Goal: Navigation & Orientation: Find specific page/section

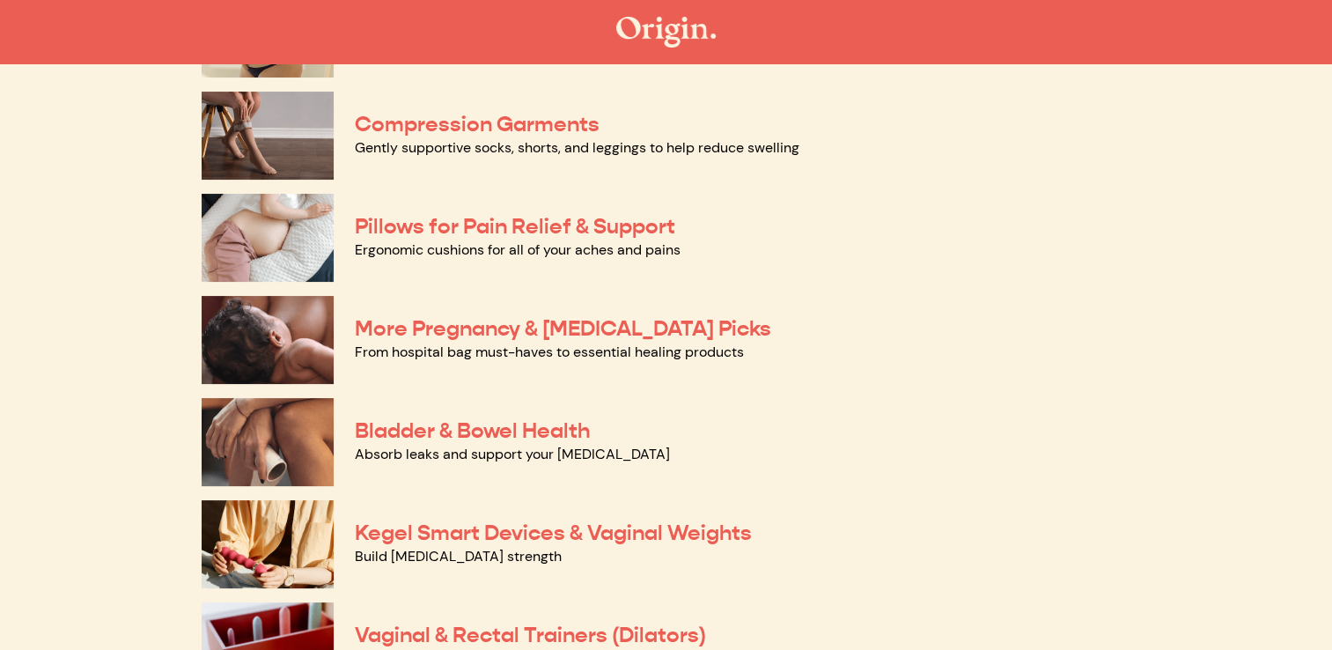
scroll to position [257, 0]
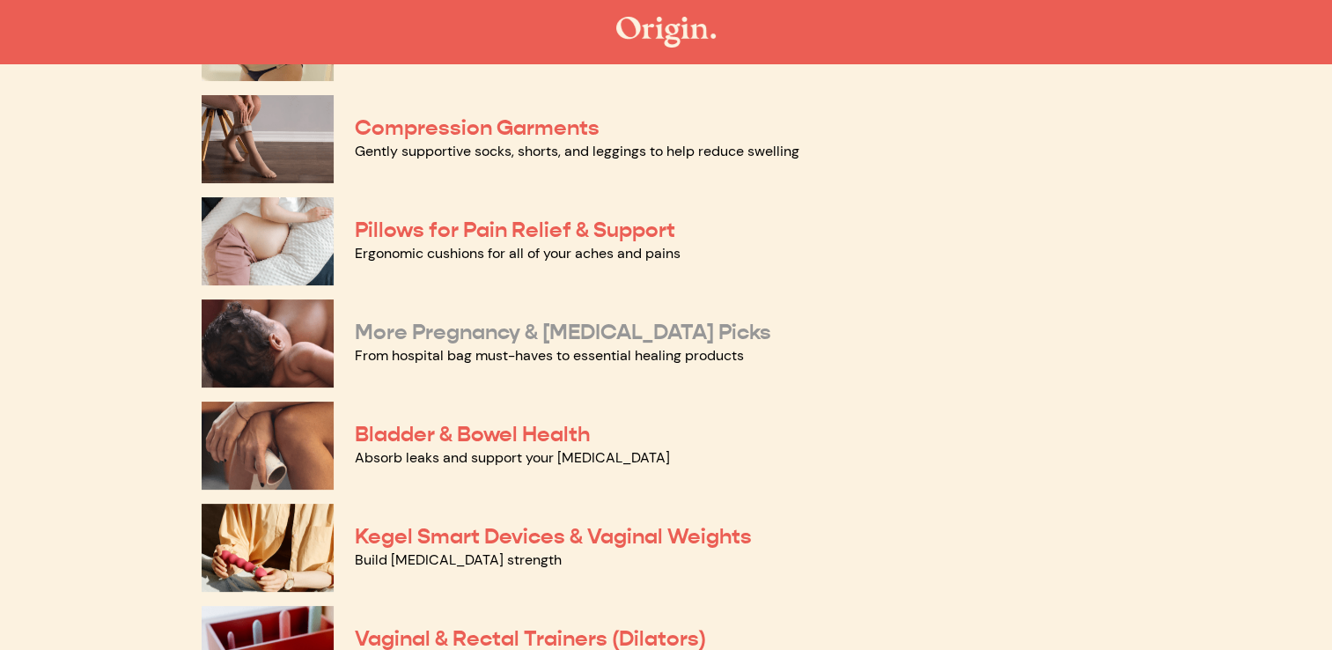
click at [520, 335] on link "More Pregnancy & Postpartum Picks" at bounding box center [563, 332] width 416 height 26
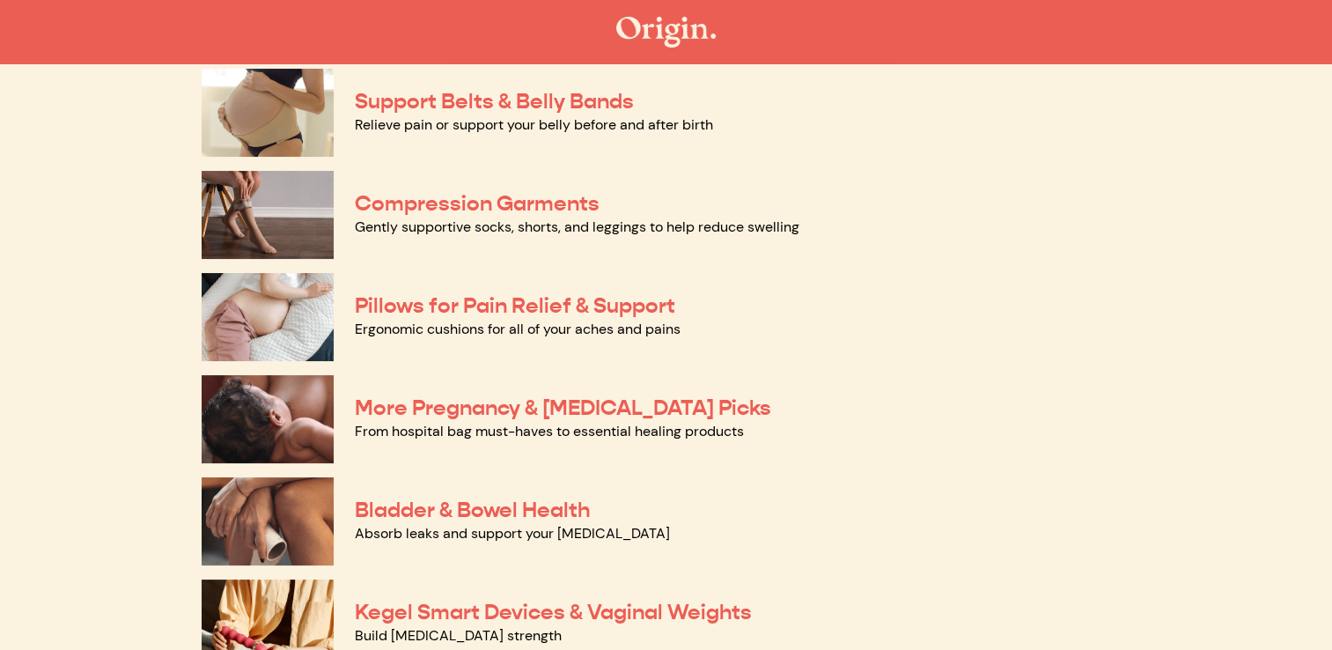
scroll to position [169, 0]
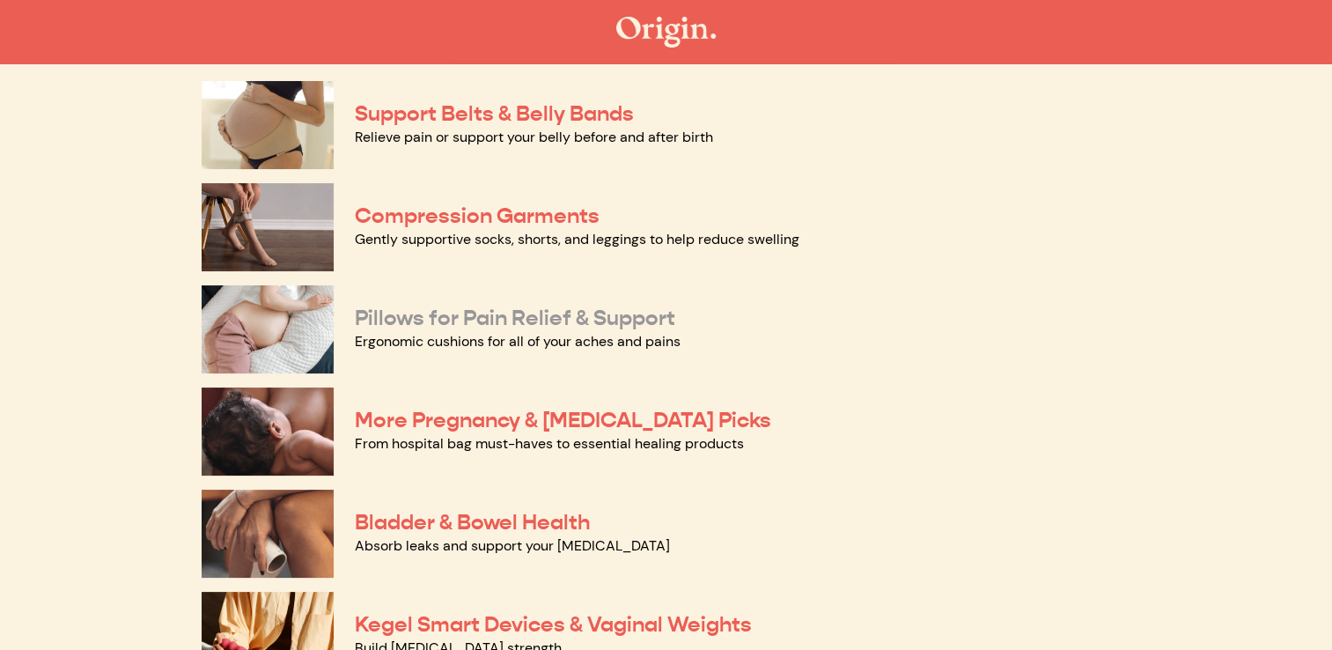
click at [571, 319] on link "Pillows for Pain Relief & Support" at bounding box center [515, 318] width 320 height 26
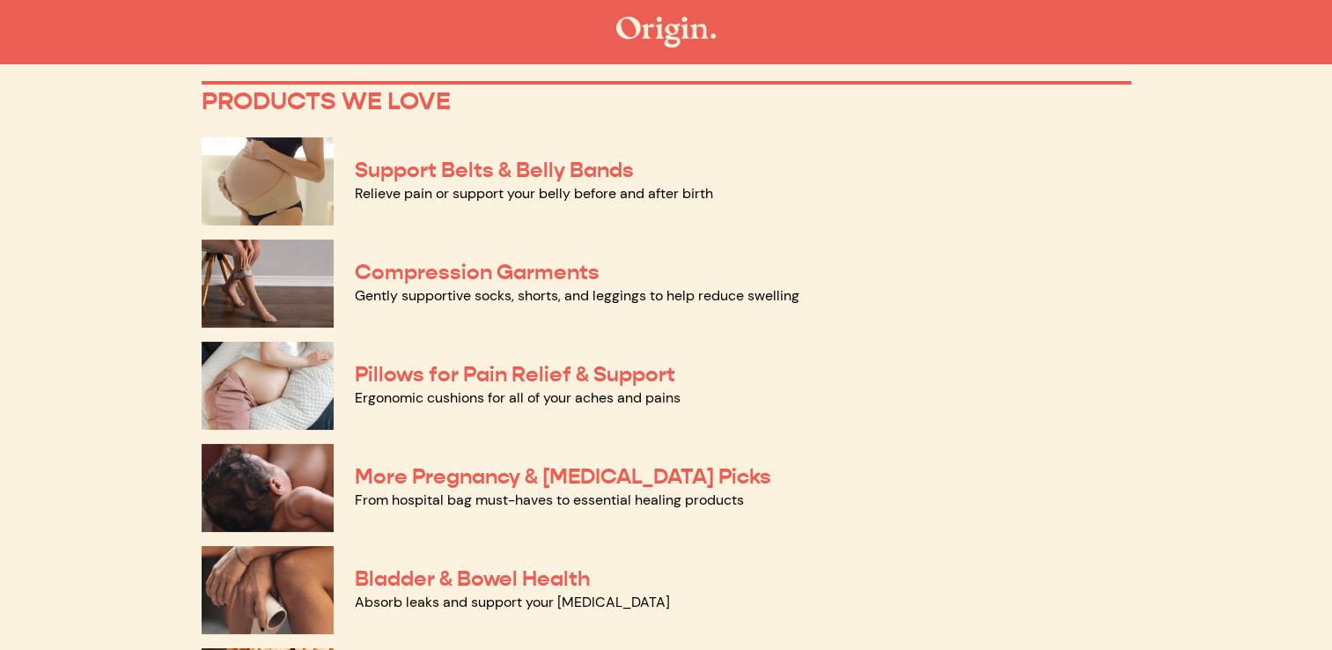
scroll to position [106, 0]
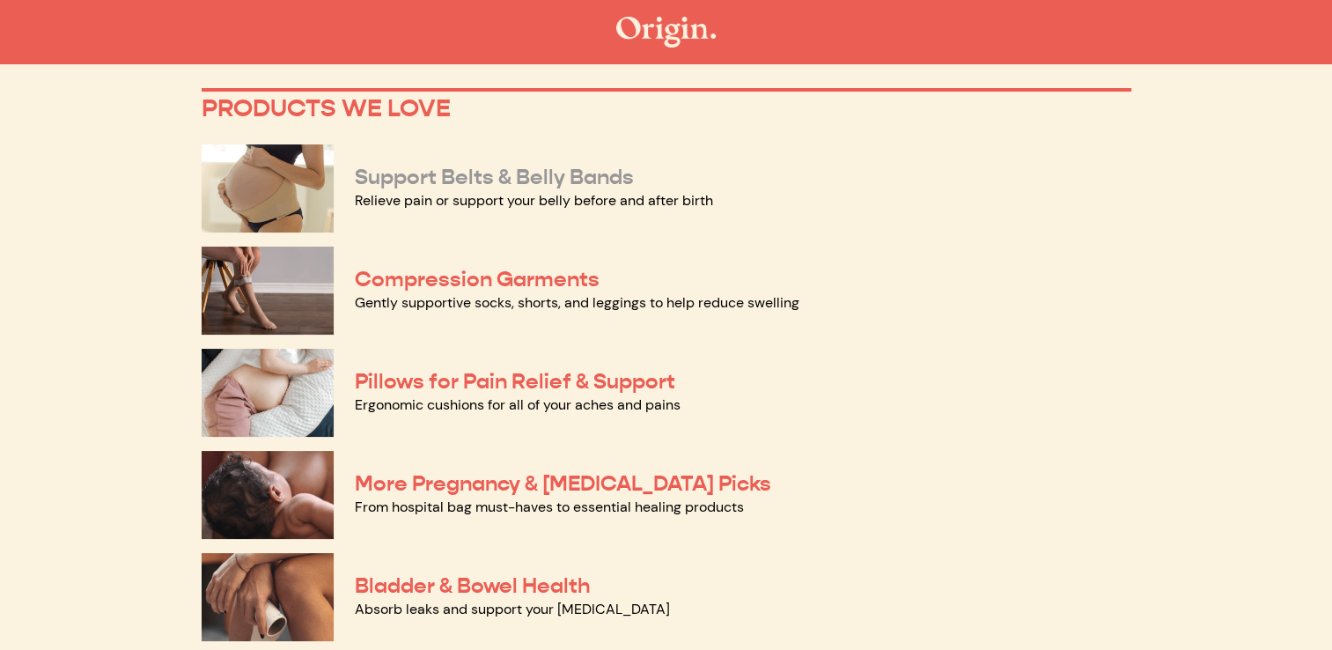
click at [570, 183] on link "Support Belts & Belly Bands" at bounding box center [494, 177] width 279 height 26
click at [485, 295] on link "Gently supportive socks, shorts, and leggings to help reduce swelling" at bounding box center [577, 302] width 445 height 18
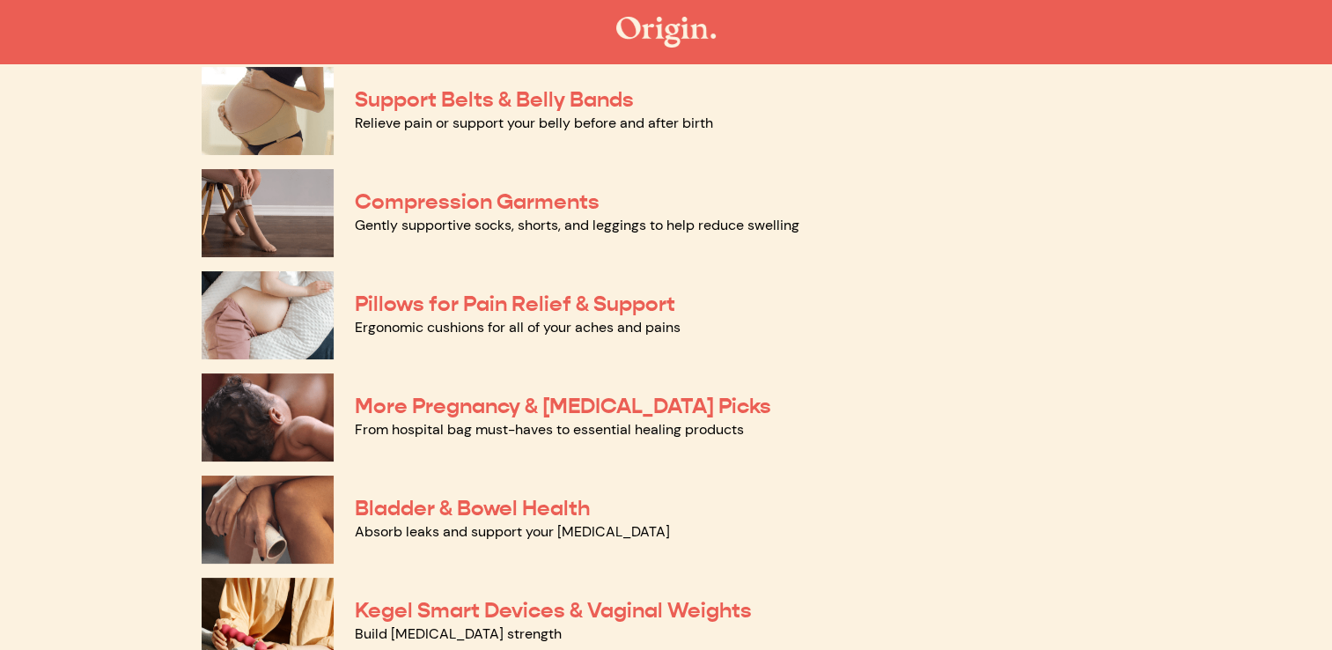
scroll to position [194, 0]
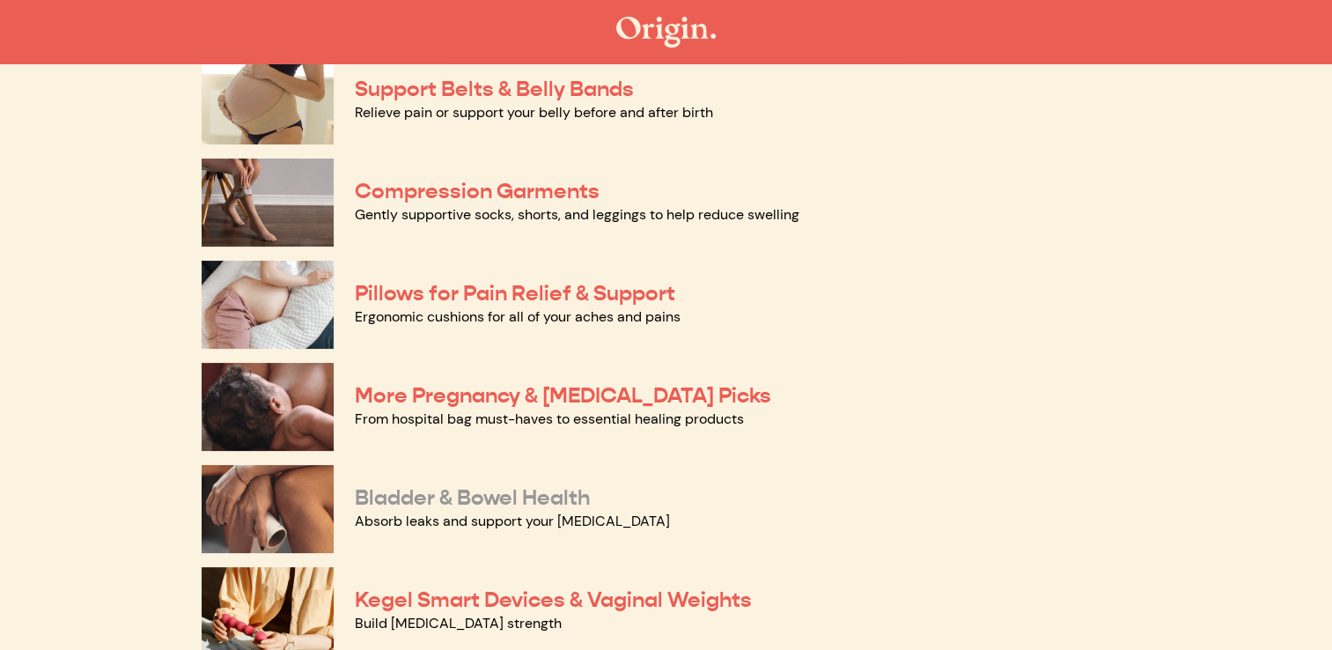
click at [539, 488] on link "Bladder & Bowel Health" at bounding box center [472, 497] width 235 height 26
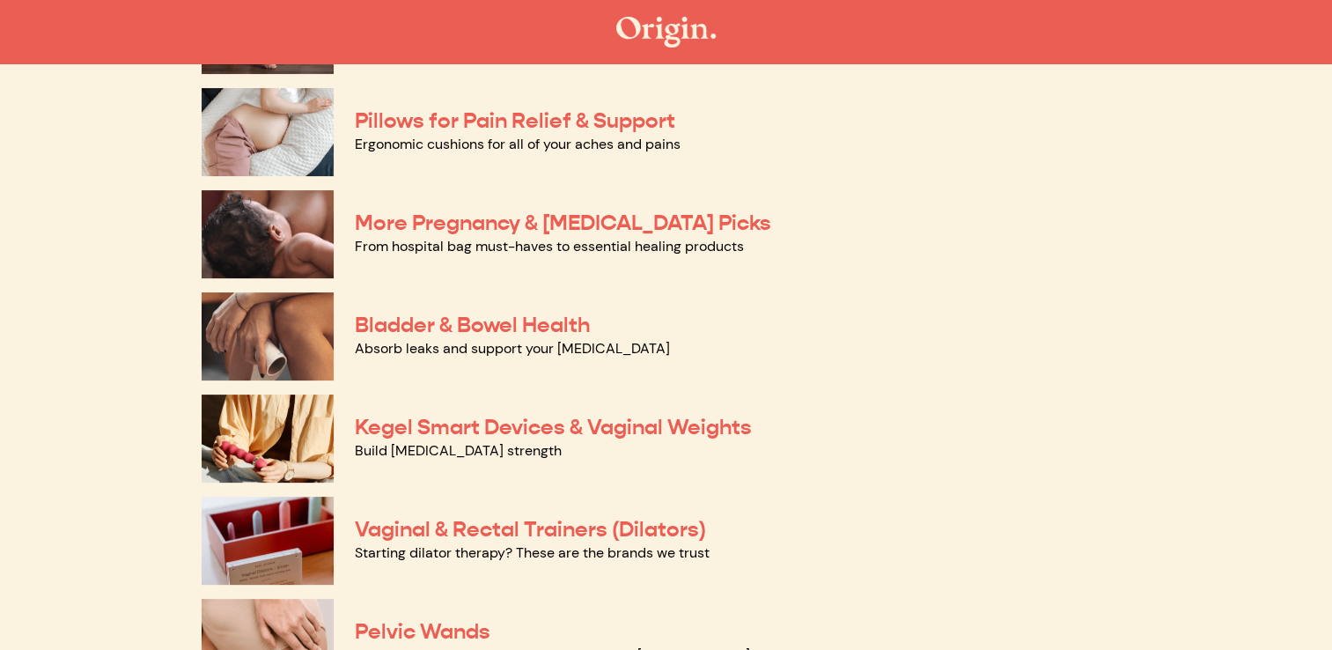
scroll to position [370, 0]
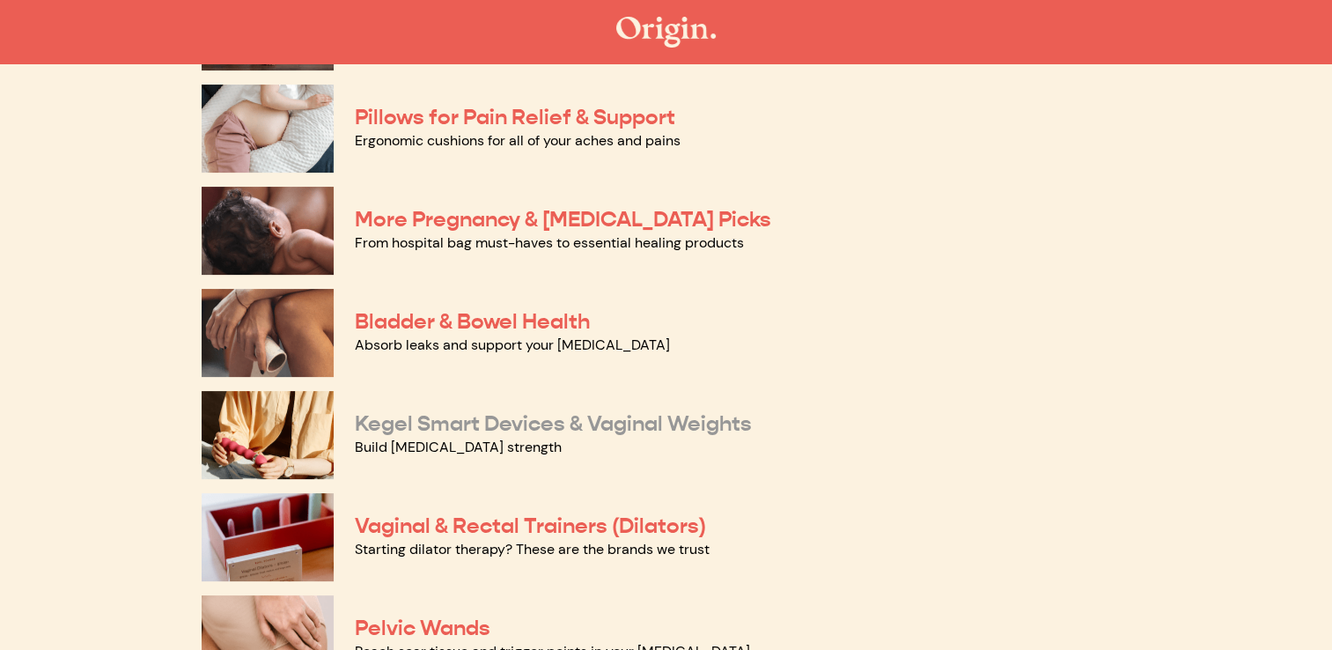
click at [546, 428] on link "Kegel Smart Devices & Vaginal Weights" at bounding box center [553, 423] width 397 height 26
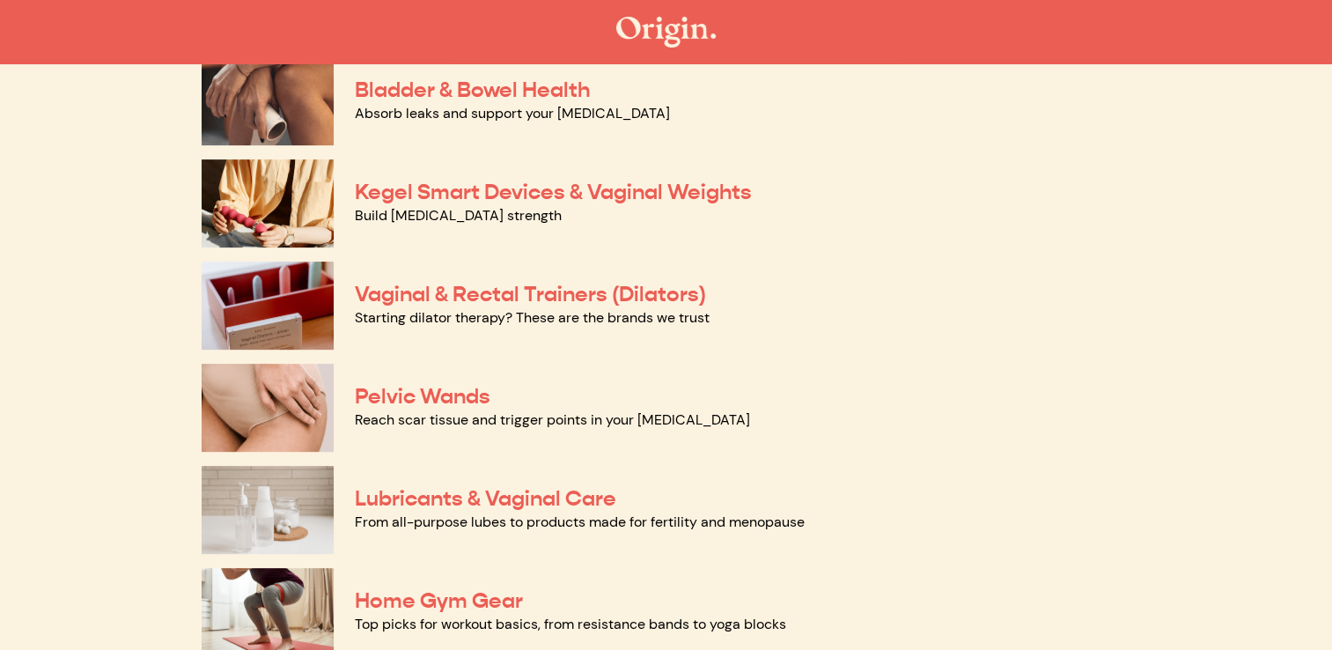
scroll to position [606, 0]
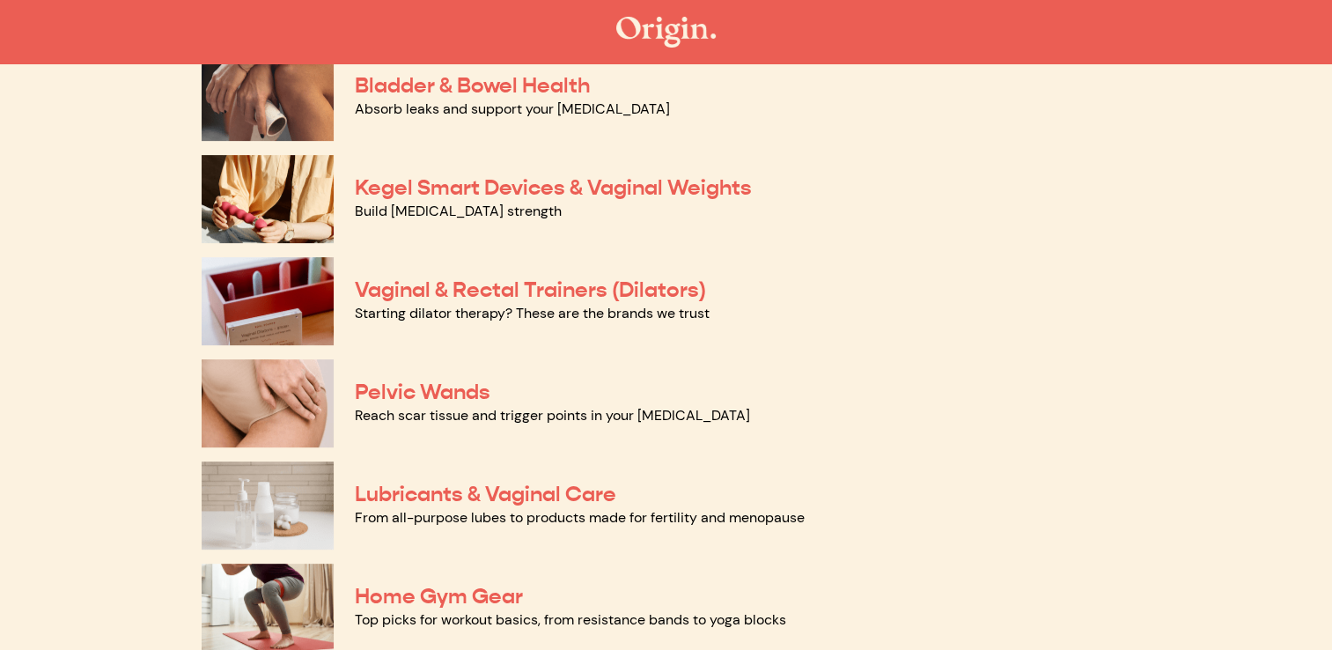
click at [439, 407] on link "Reach scar tissue and trigger points in your pelvic floor" at bounding box center [552, 415] width 395 height 18
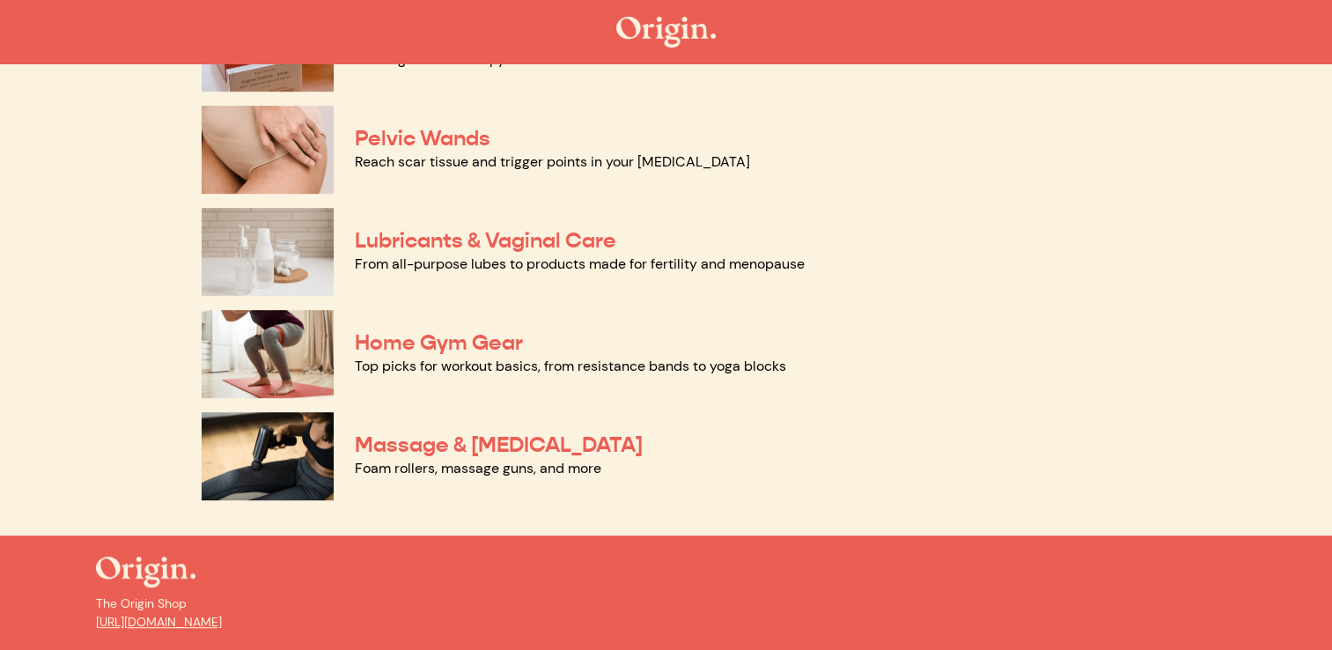
scroll to position [900, 0]
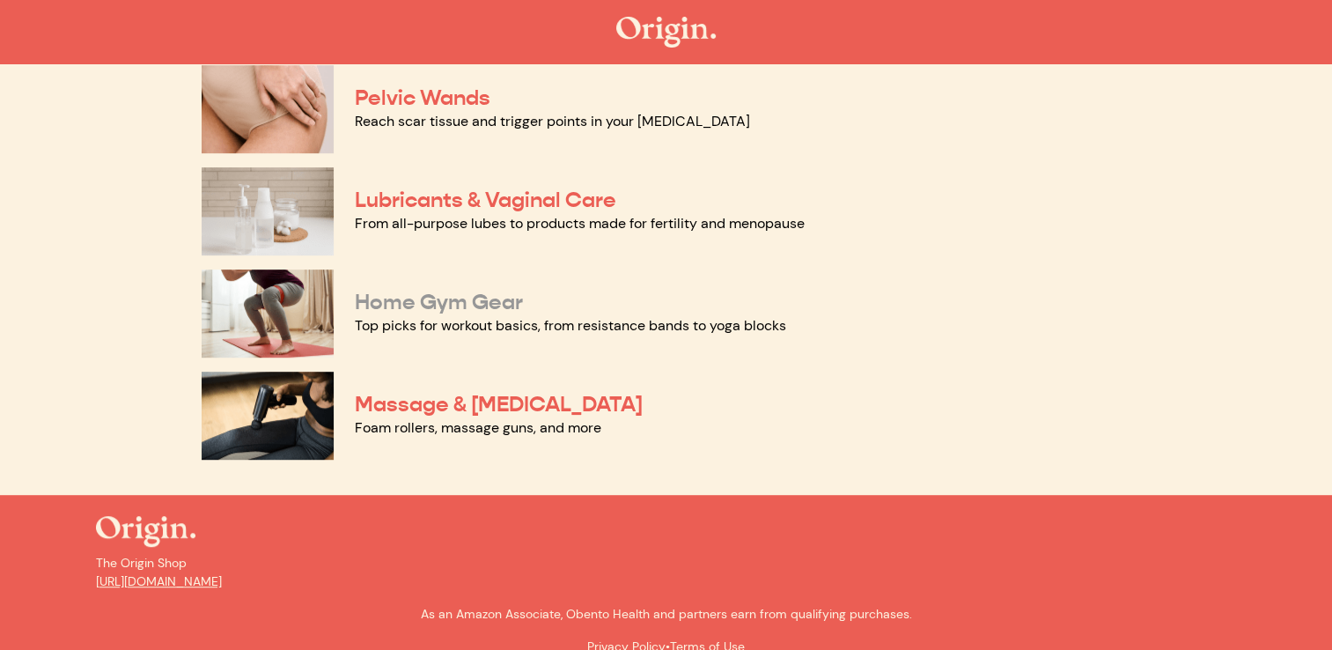
click at [405, 303] on link "Home Gym Gear" at bounding box center [439, 302] width 168 height 26
click at [483, 402] on link "Massage & [MEDICAL_DATA]" at bounding box center [499, 404] width 288 height 26
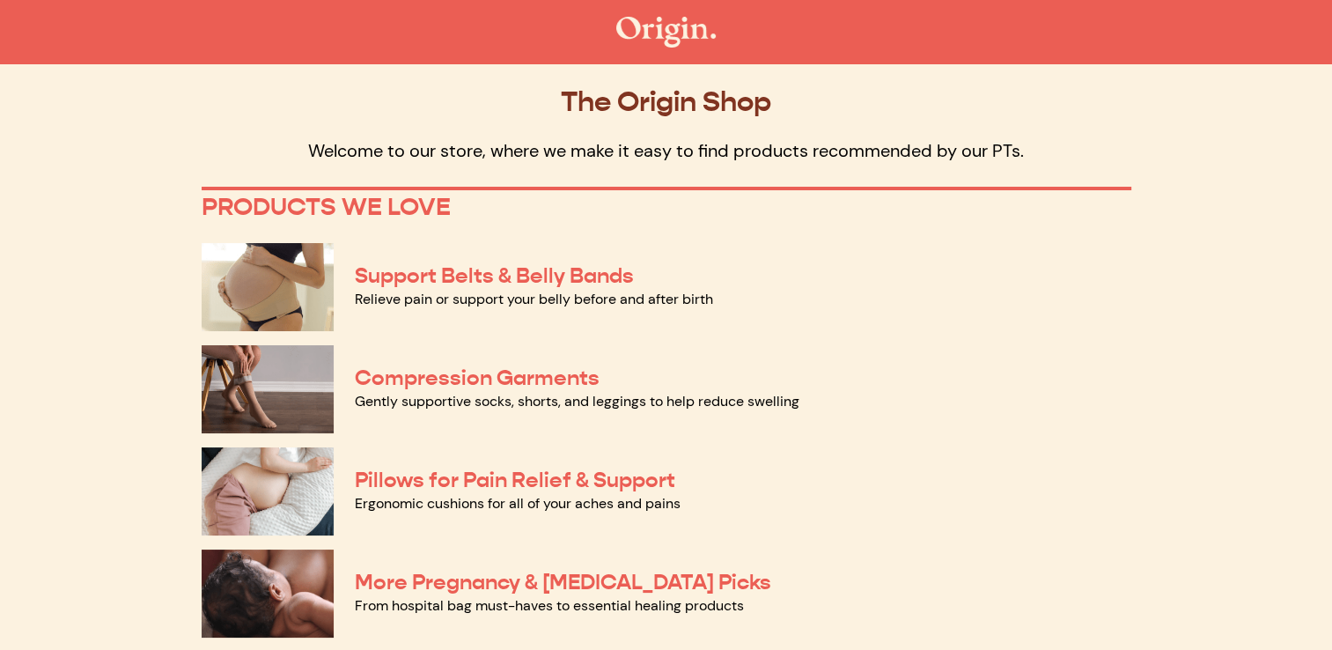
scroll to position [0, 0]
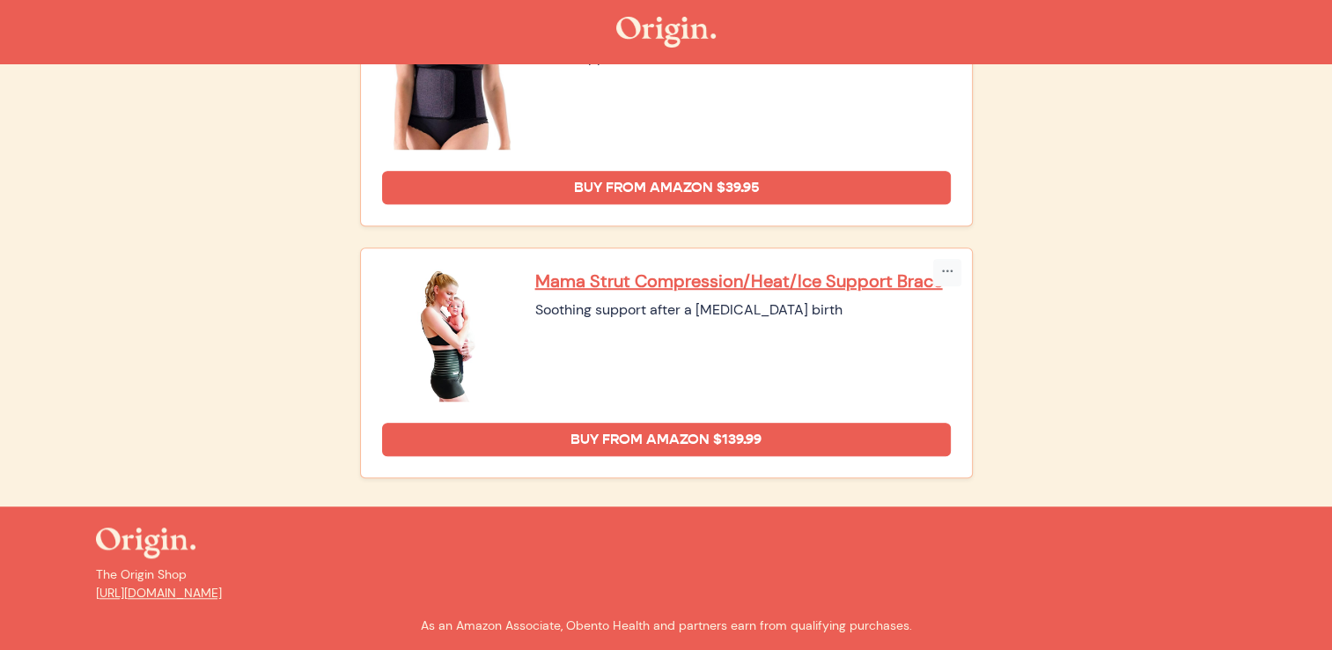
scroll to position [1289, 0]
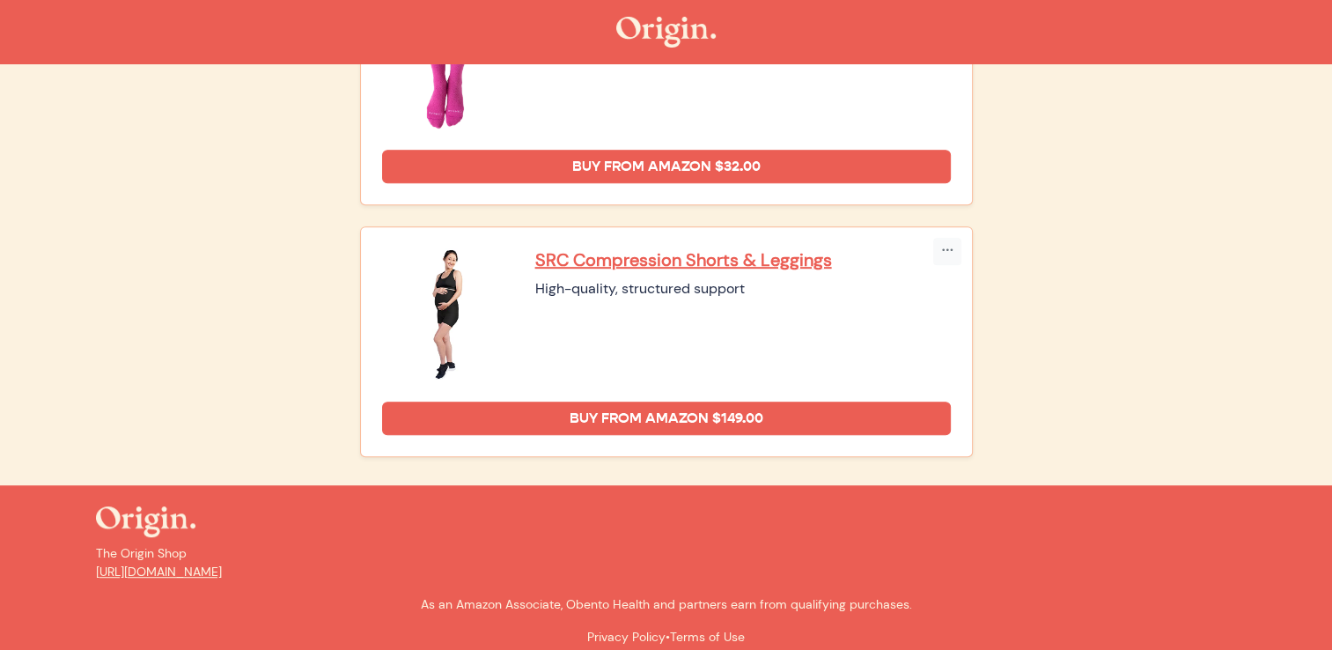
scroll to position [807, 0]
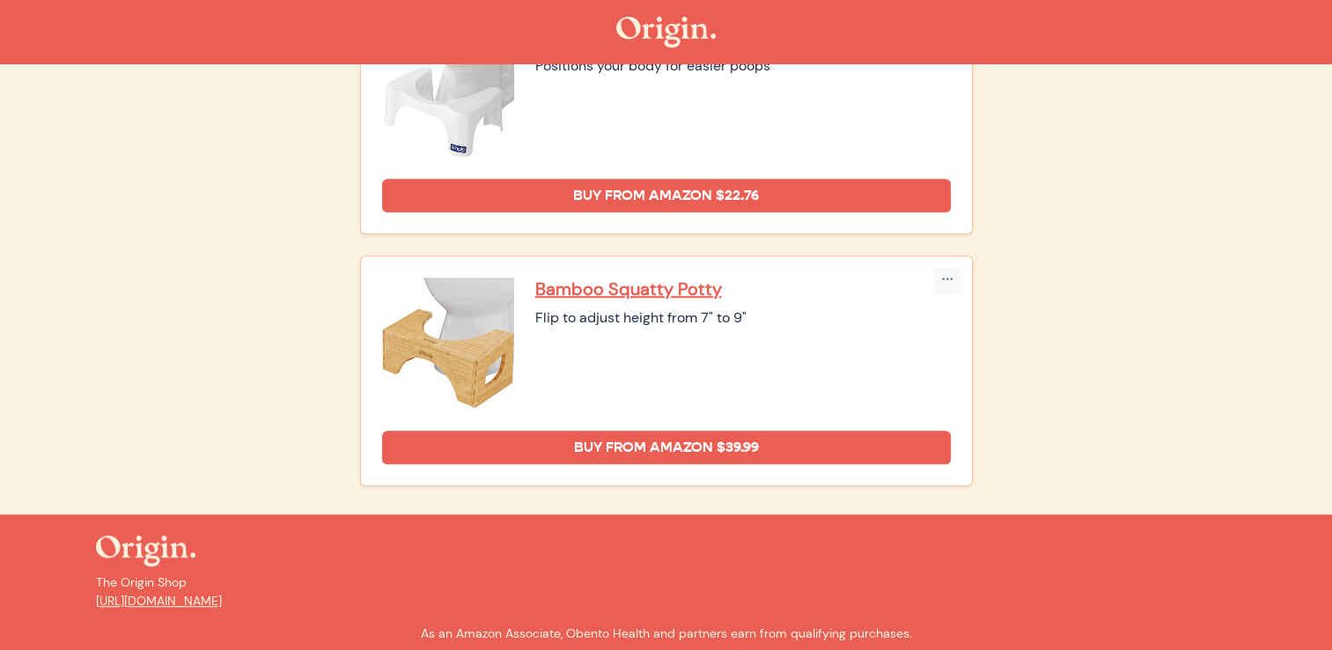
scroll to position [1319, 0]
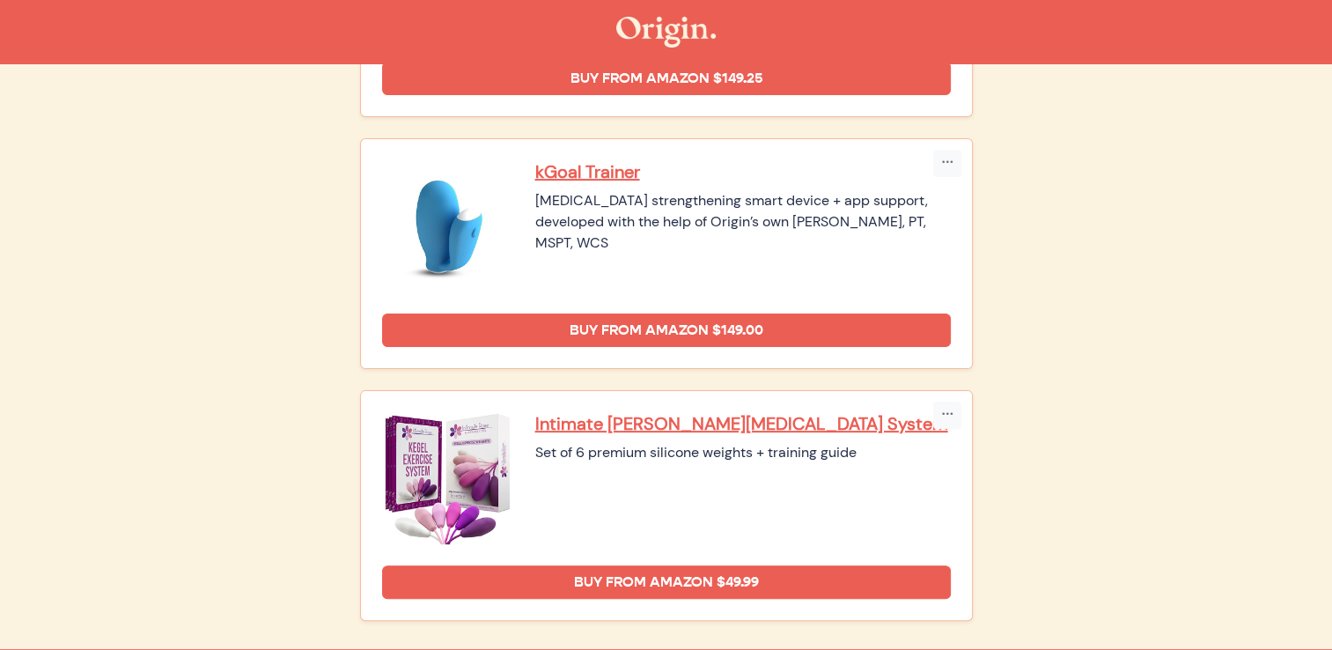
scroll to position [588, 0]
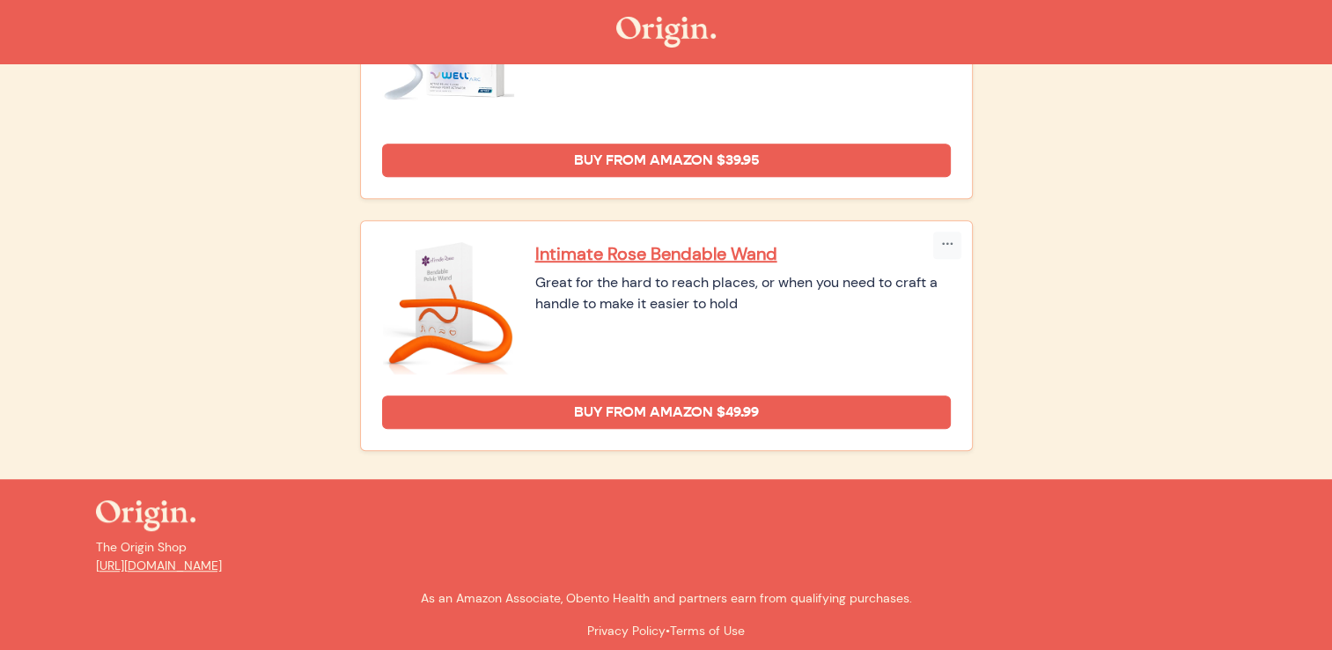
scroll to position [1045, 0]
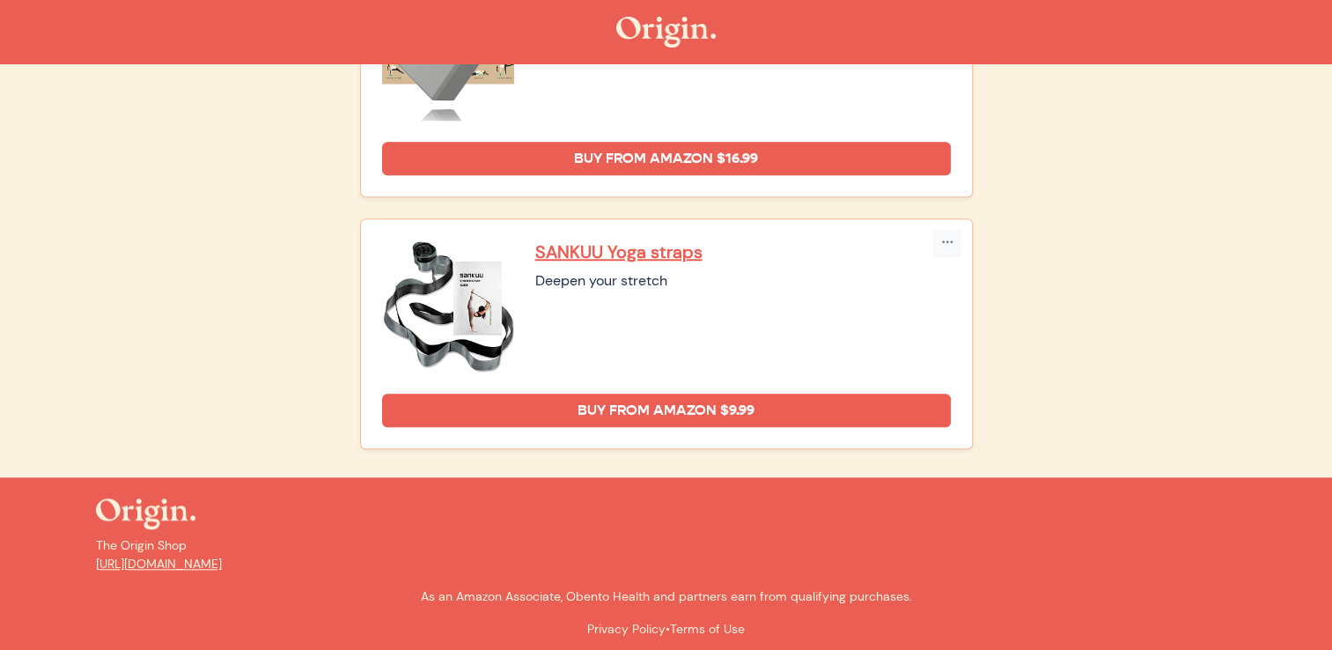
scroll to position [1570, 0]
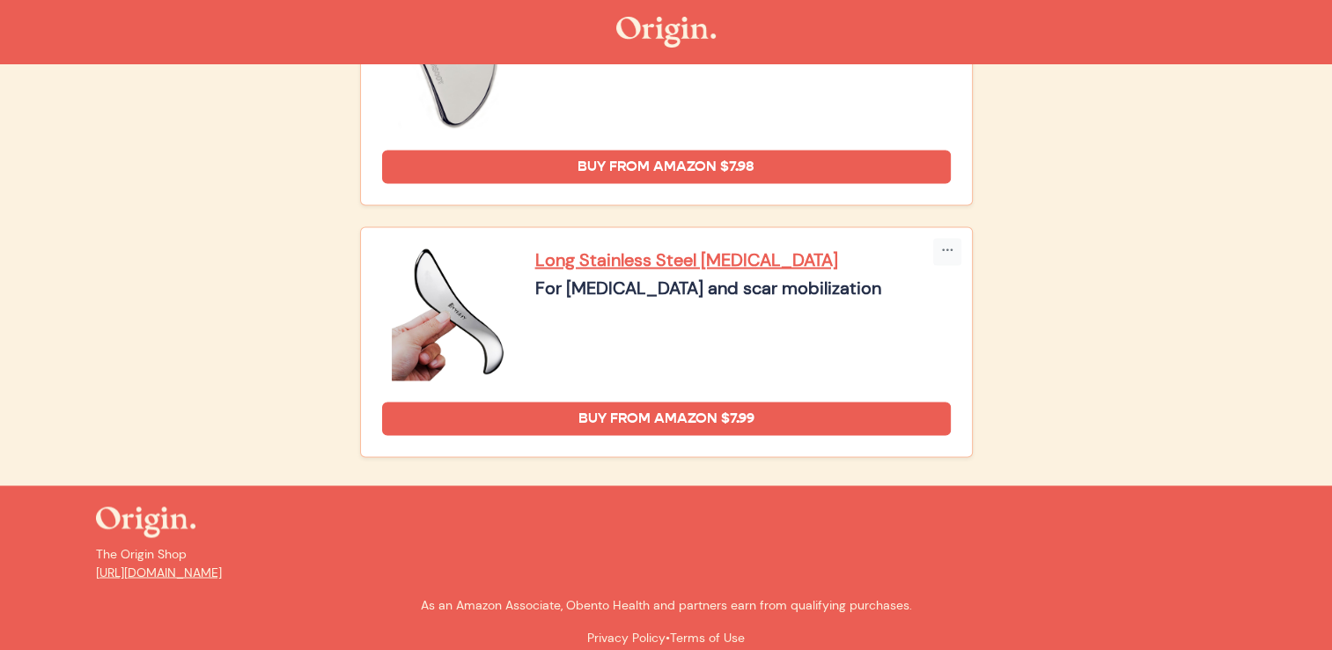
scroll to position [2803, 0]
